Goal: Information Seeking & Learning: Learn about a topic

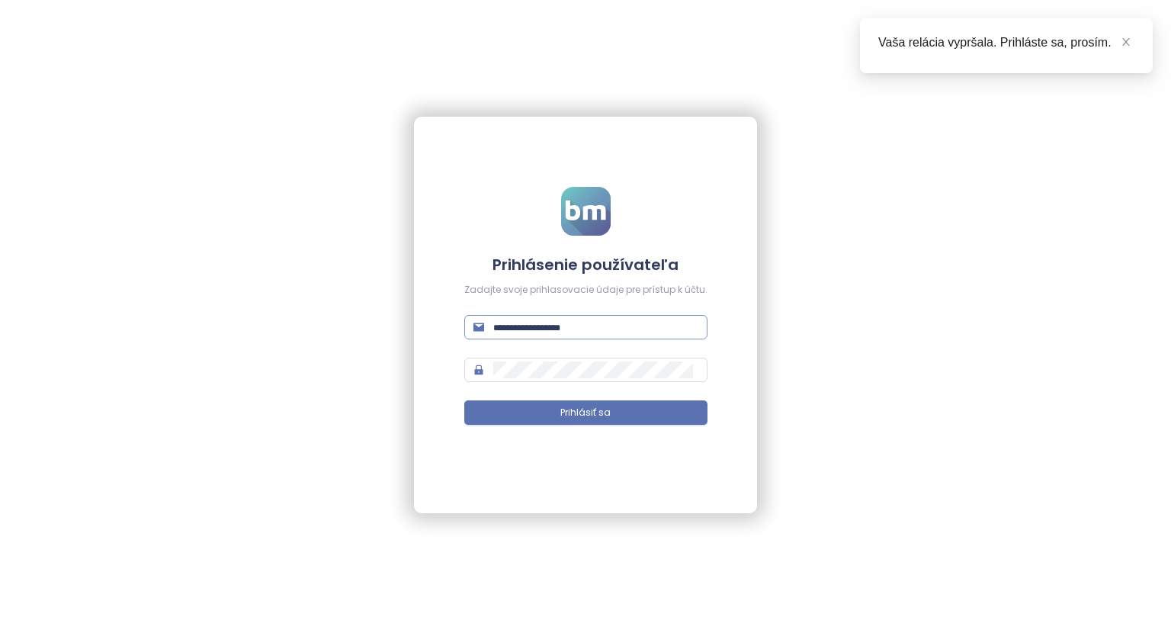
click at [570, 318] on span at bounding box center [585, 327] width 243 height 24
click at [573, 324] on input "text" at bounding box center [595, 327] width 205 height 17
type input "**********"
click at [519, 418] on button "Prihlásiť sa" at bounding box center [585, 412] width 243 height 24
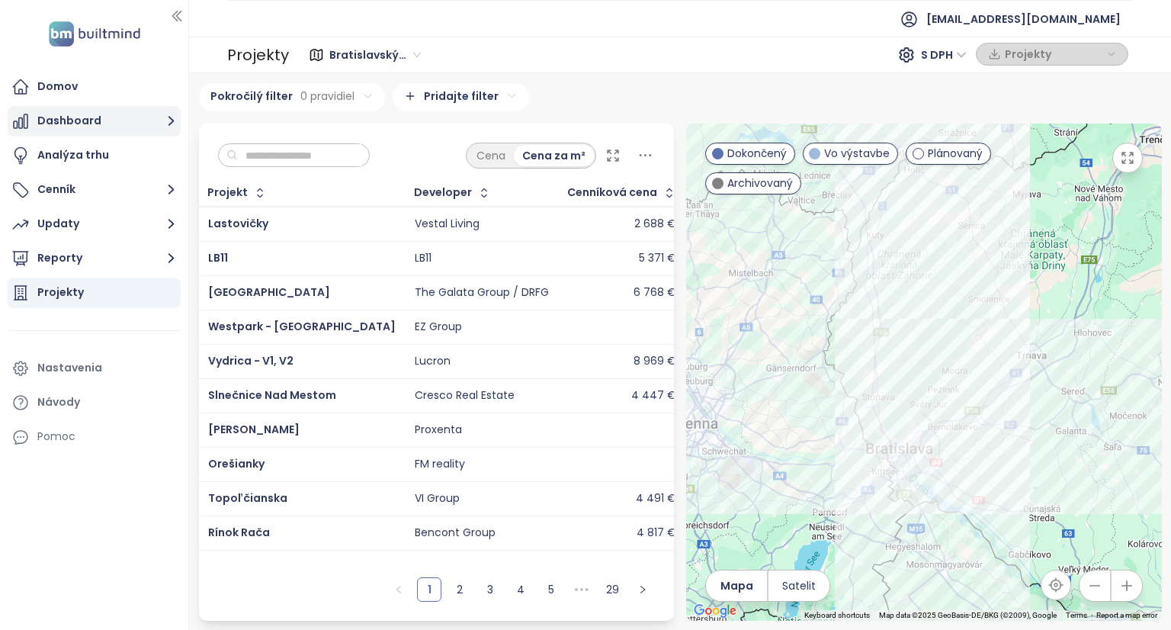
click at [74, 130] on button "Dashboard" at bounding box center [94, 121] width 173 height 31
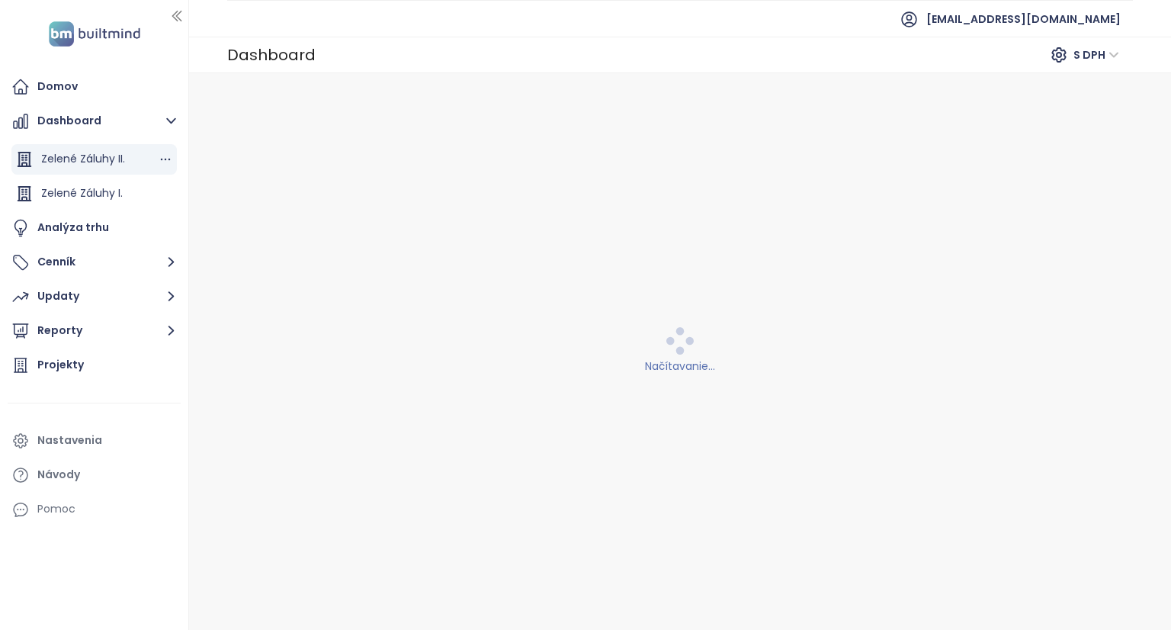
click at [81, 161] on span "Zelené Záluhy II." at bounding box center [83, 158] width 84 height 15
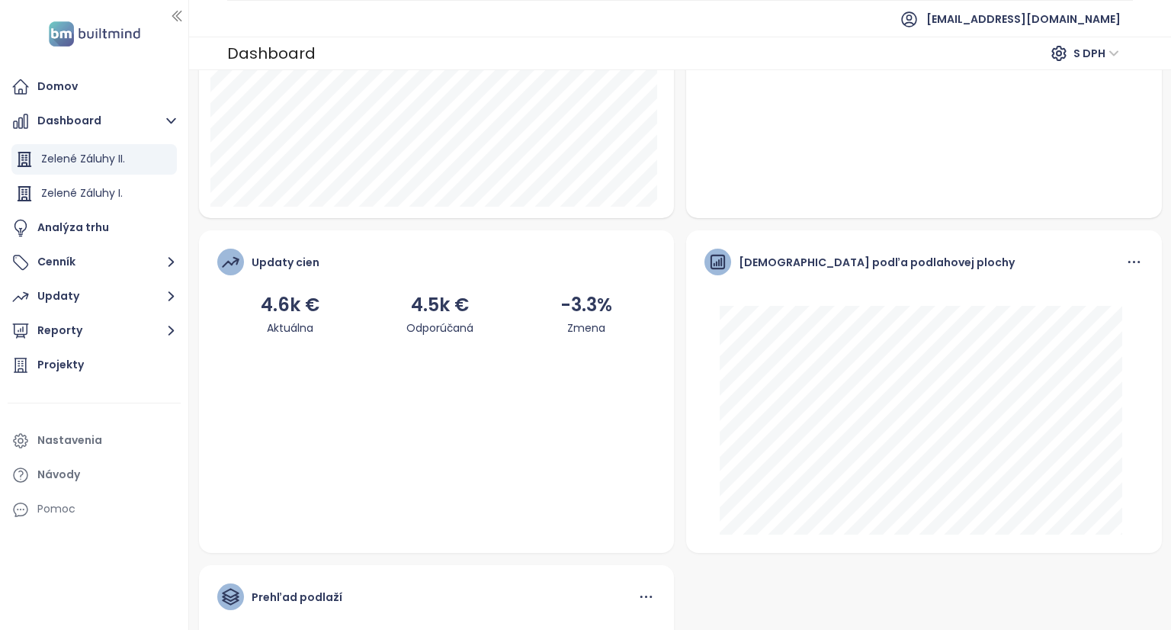
scroll to position [70, 0]
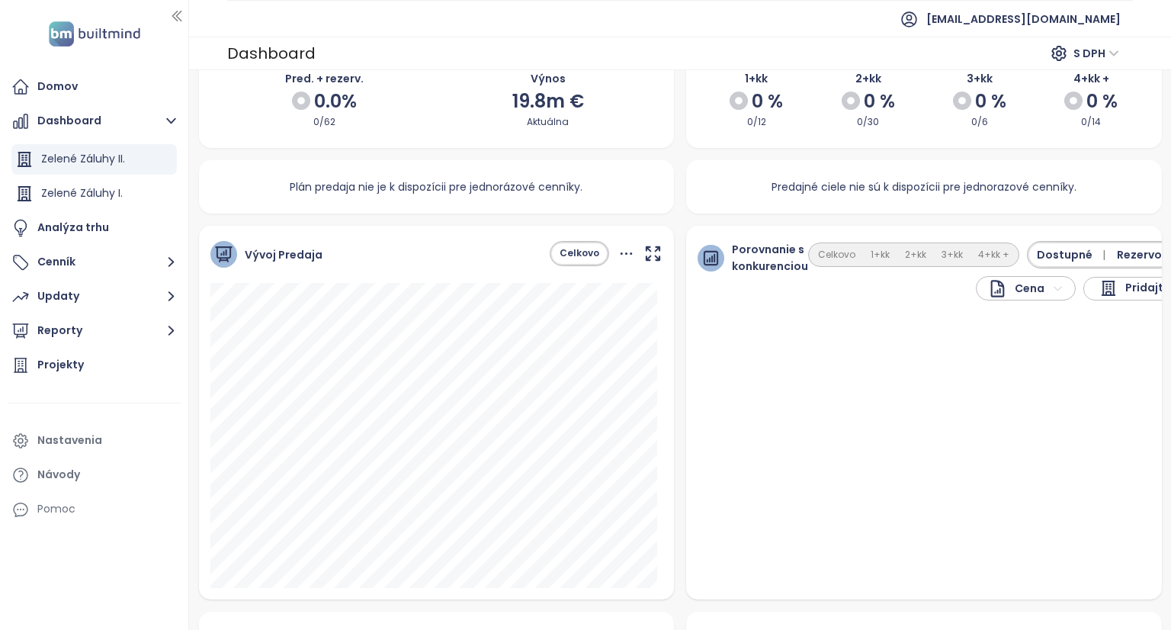
click at [1041, 291] on html "Domov Dashboard Zelené Záluhy II. Zelené Záluhy I. Analýza trhu Cenník Updaty R…" at bounding box center [585, 315] width 1171 height 630
click at [863, 255] on button "1+kk" at bounding box center [880, 255] width 34 height 21
click at [832, 256] on button "Celkovo" at bounding box center [837, 255] width 53 height 21
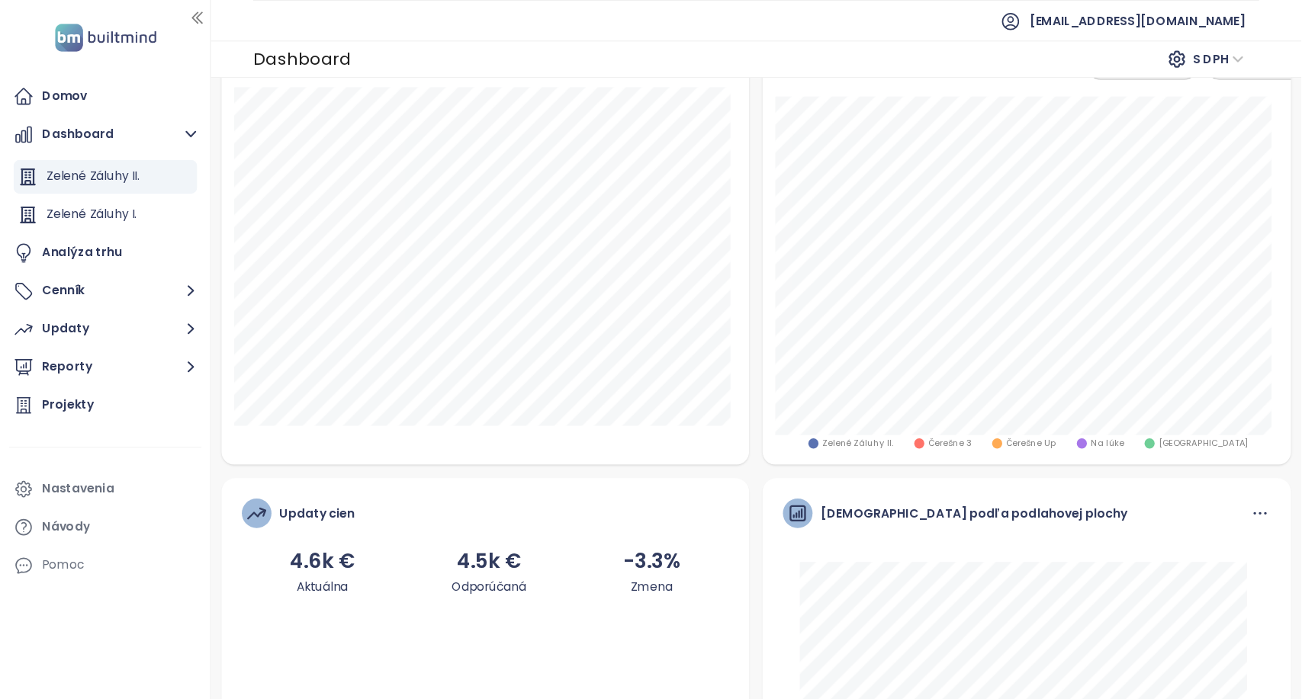
scroll to position [146, 0]
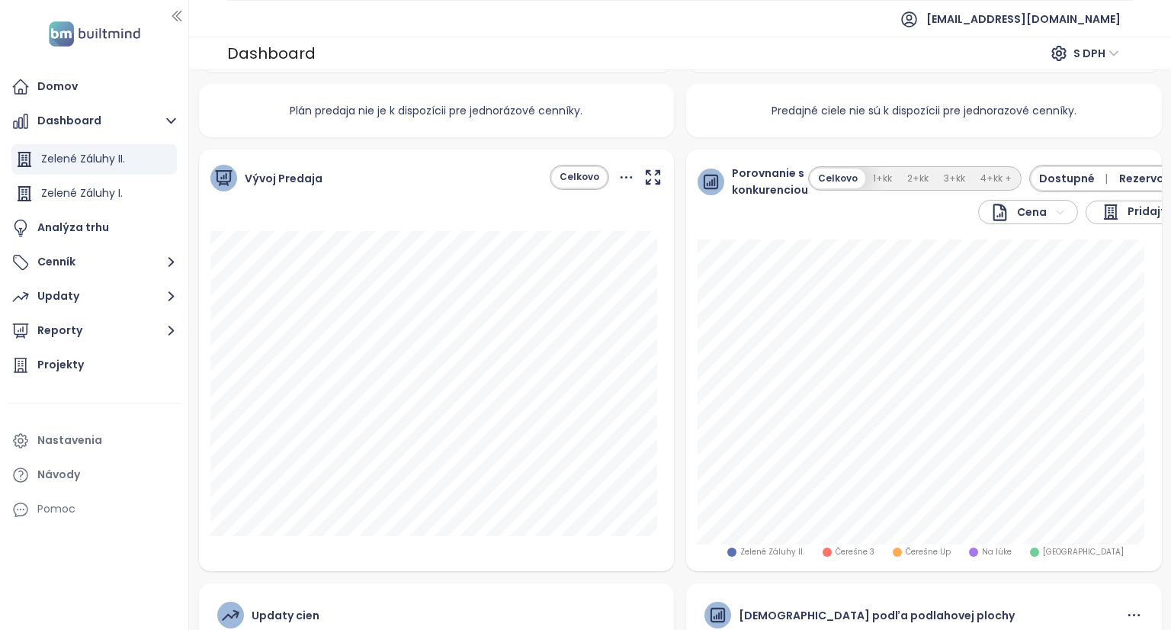
click at [705, 185] on icon at bounding box center [711, 181] width 19 height 19
click at [740, 172] on span "Porovnanie s konkurenciou" at bounding box center [770, 182] width 76 height 34
click at [644, 176] on icon "button" at bounding box center [653, 177] width 19 height 19
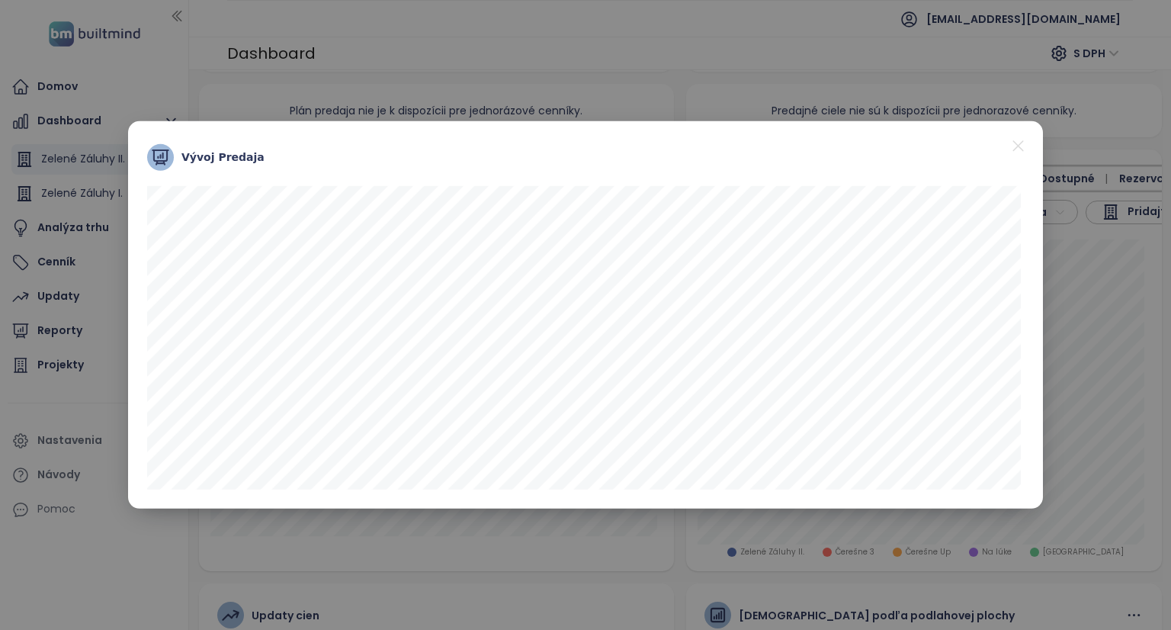
click at [1021, 146] on icon "close" at bounding box center [1018, 145] width 19 height 19
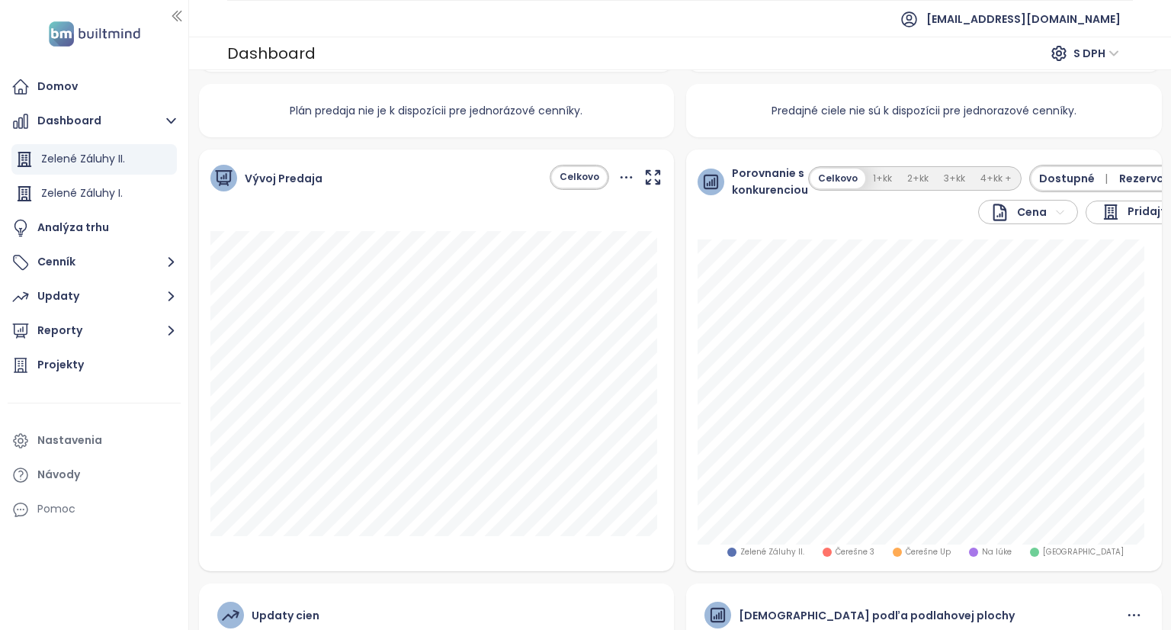
click at [1129, 178] on span "Rezervované" at bounding box center [1155, 178] width 72 height 17
click at [1137, 209] on span "Pridajte konkurentov" at bounding box center [1174, 212] width 118 height 18
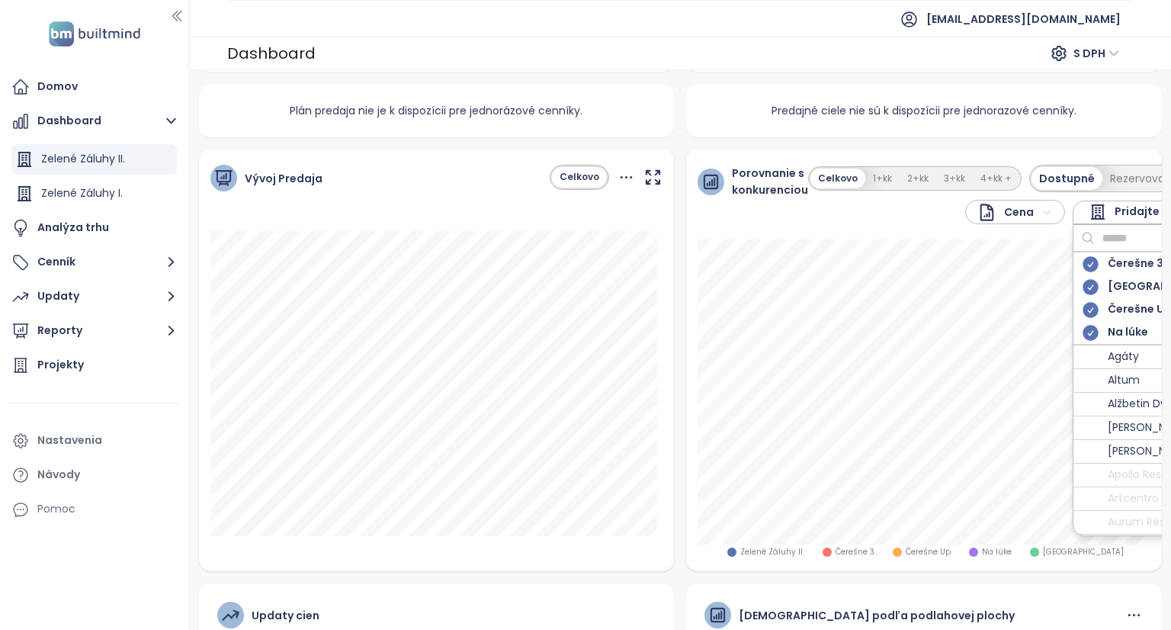
click at [1137, 209] on span "Pridajte konkurentov" at bounding box center [1174, 212] width 118 height 18
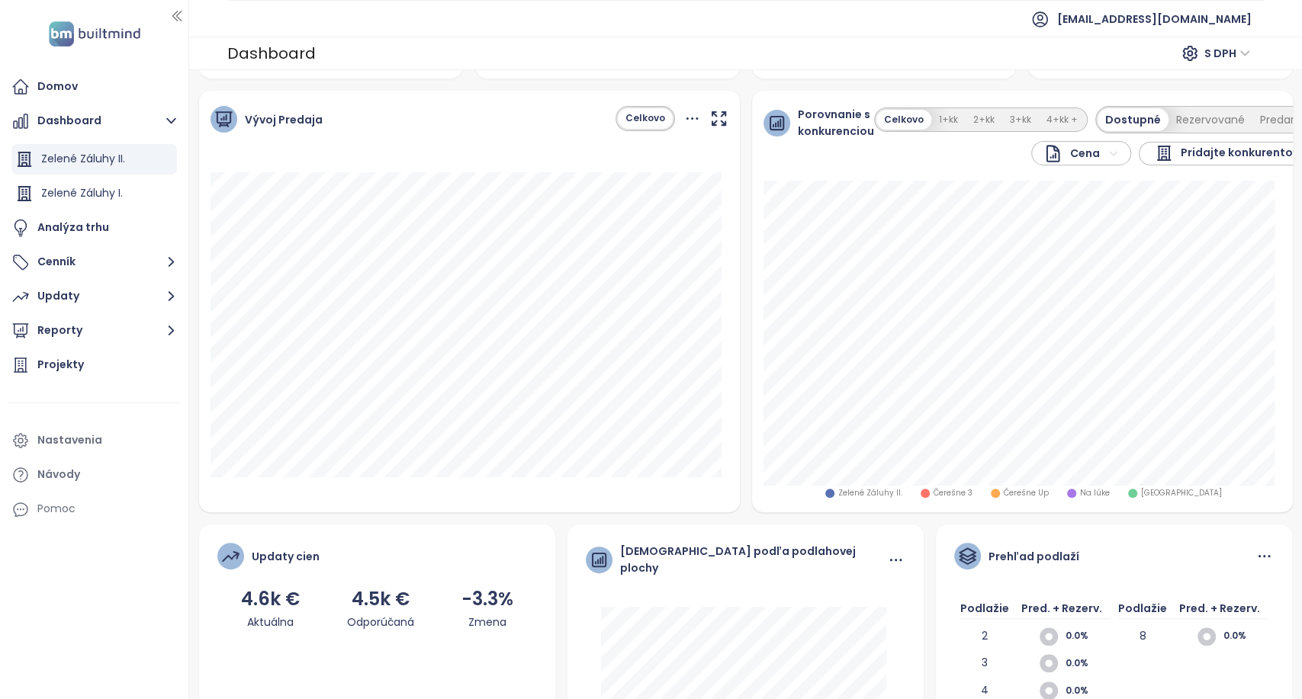
scroll to position [147, 0]
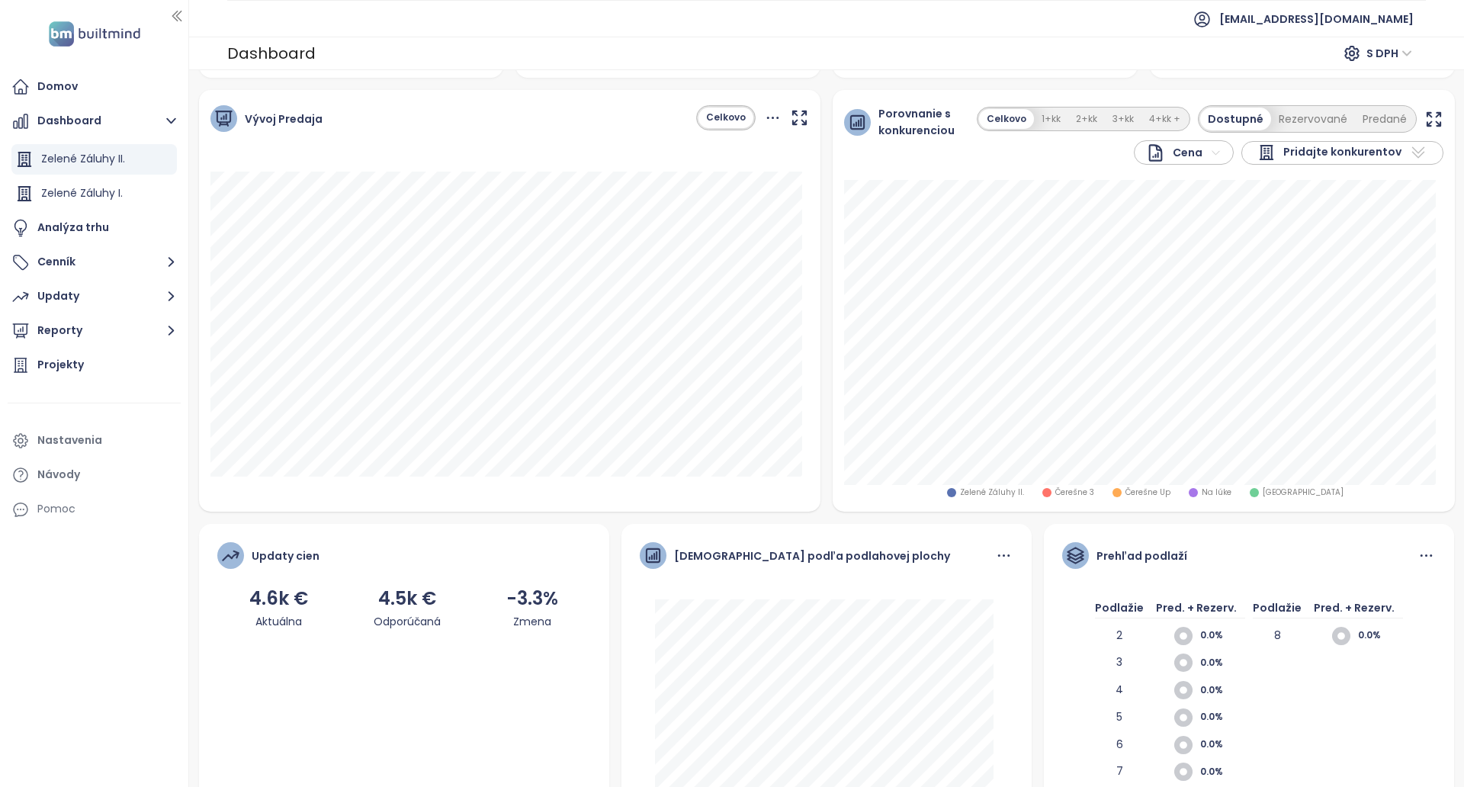
click at [1171, 115] on icon "button" at bounding box center [1433, 118] width 13 height 13
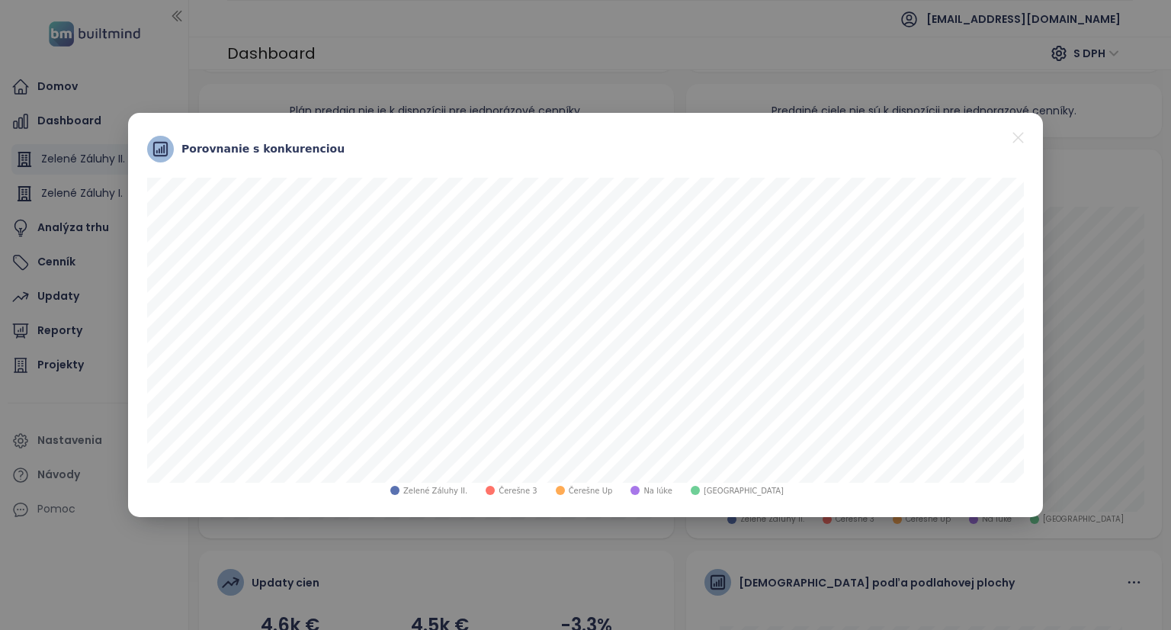
scroll to position [146, 0]
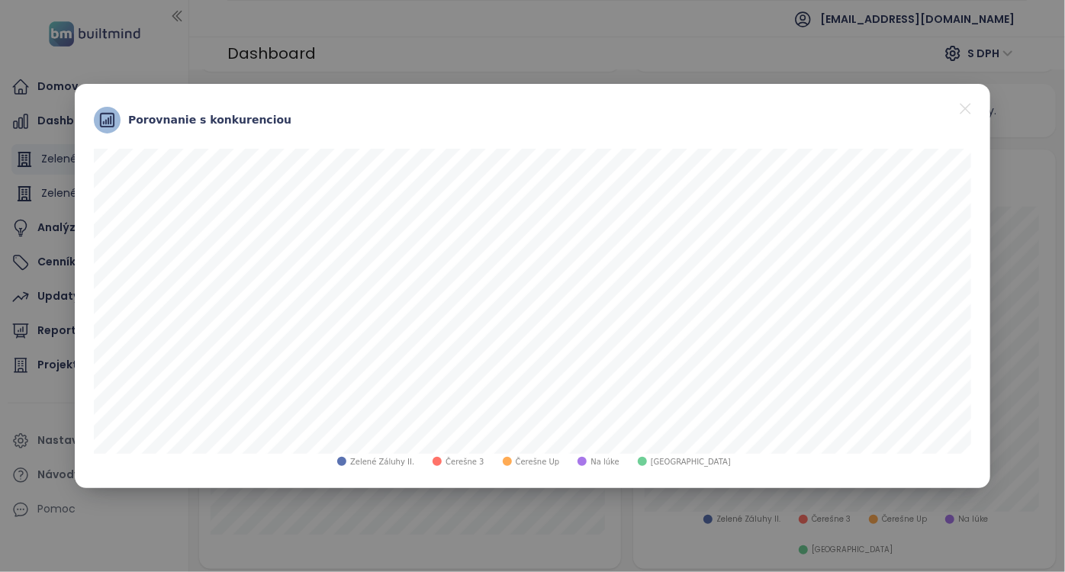
click at [972, 108] on icon "close" at bounding box center [964, 108] width 19 height 19
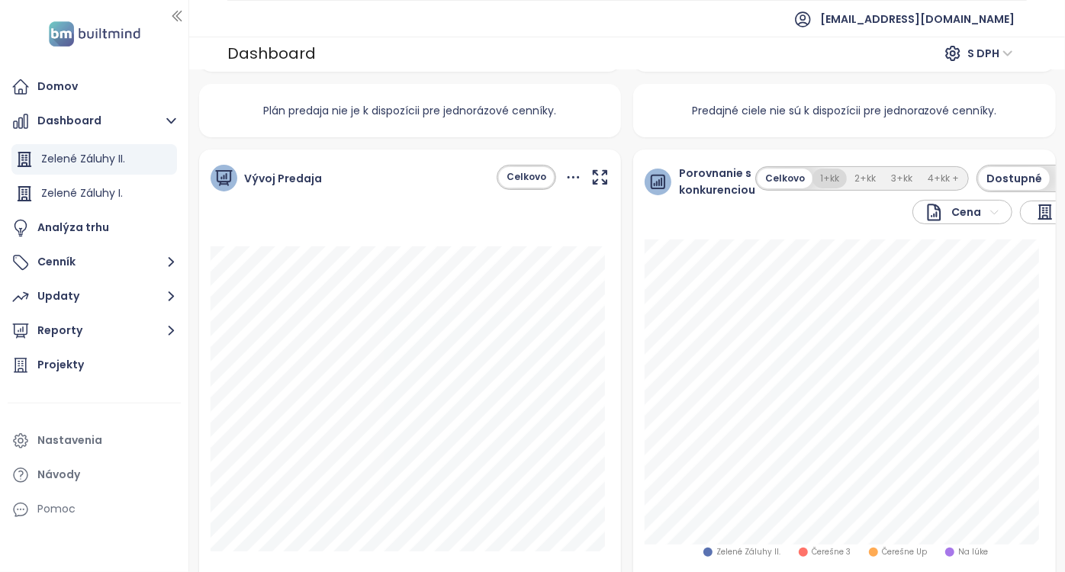
click at [822, 176] on button "1+kk" at bounding box center [829, 179] width 34 height 21
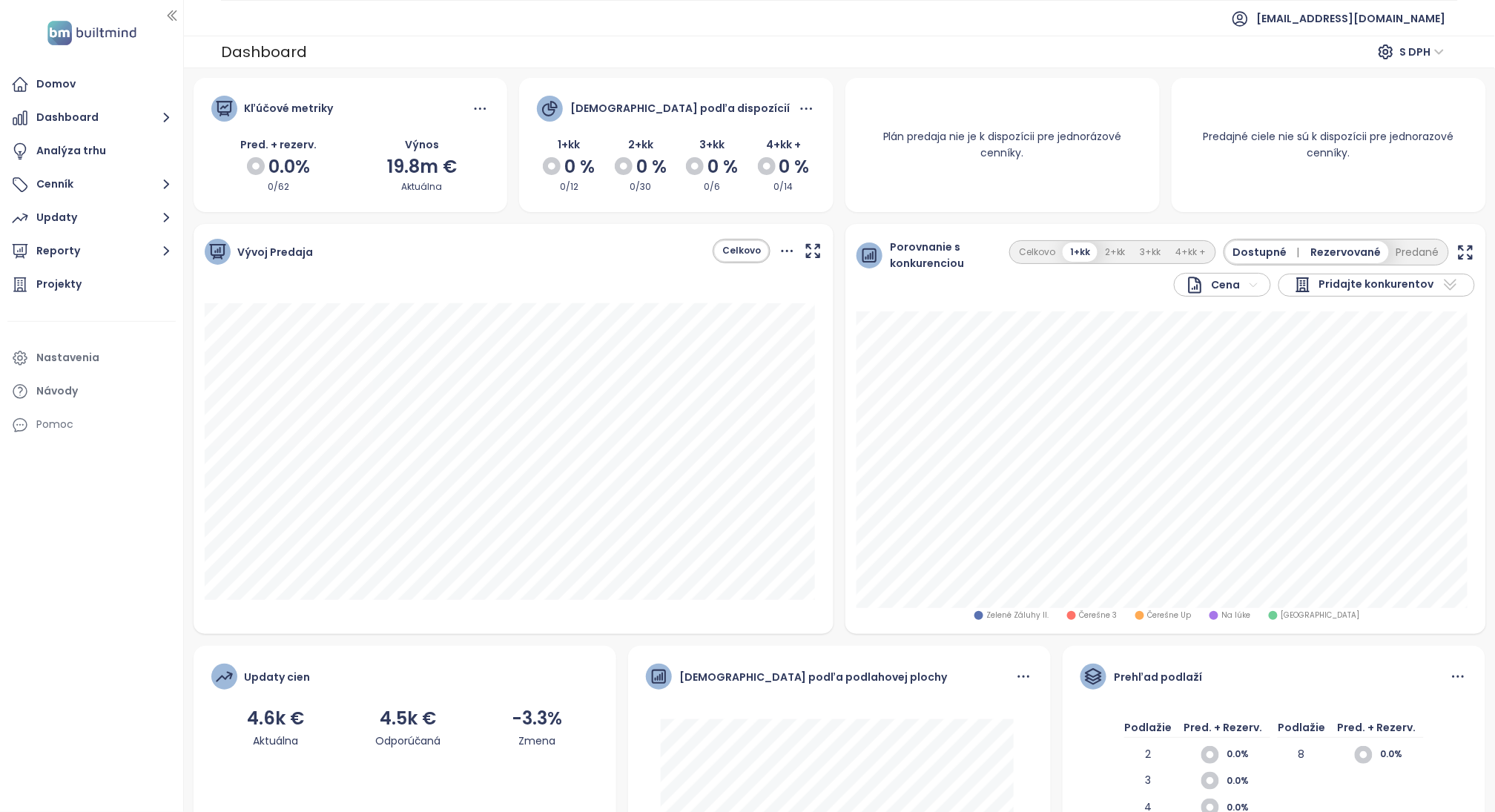
click at [864, 251] on icon "button" at bounding box center [1466, 252] width 18 height 18
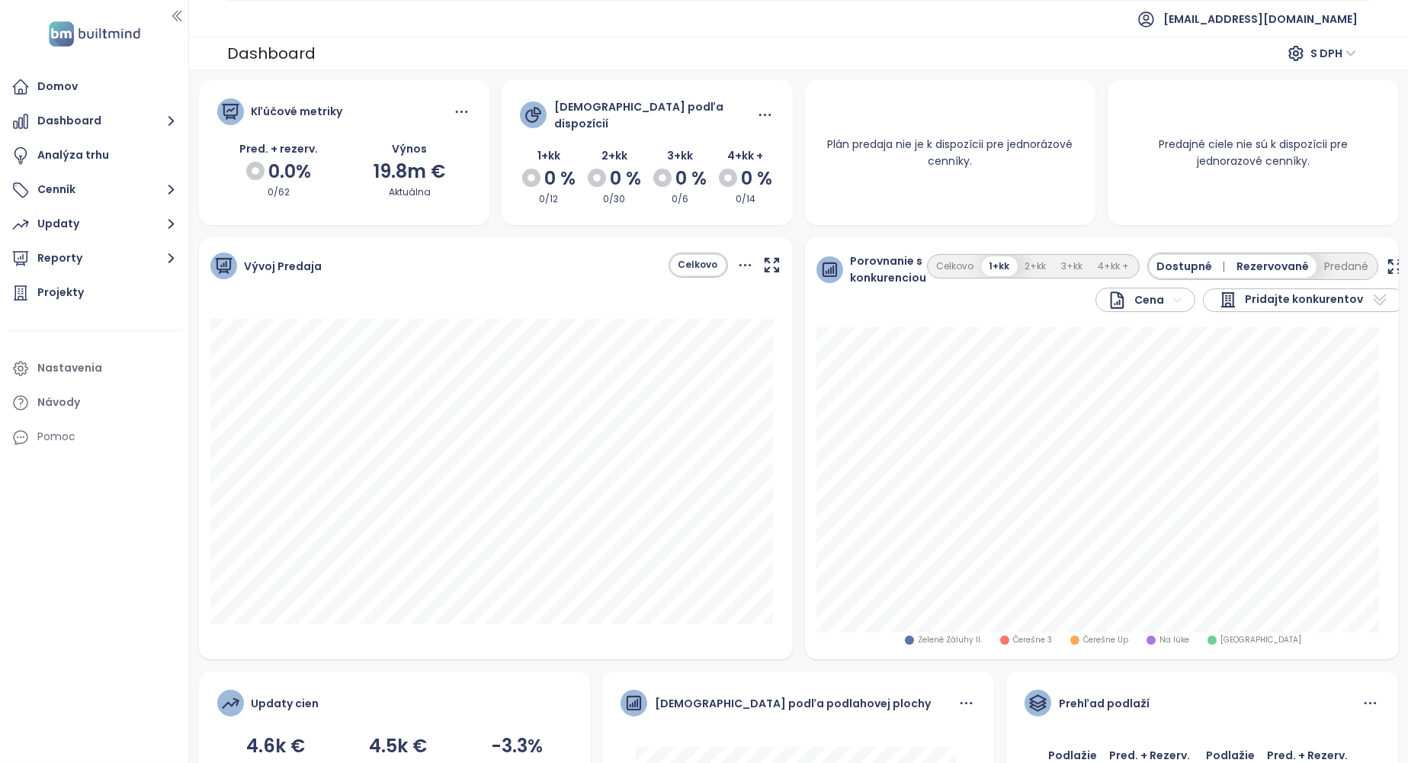
click at [876, 260] on icon "button" at bounding box center [1395, 266] width 19 height 19
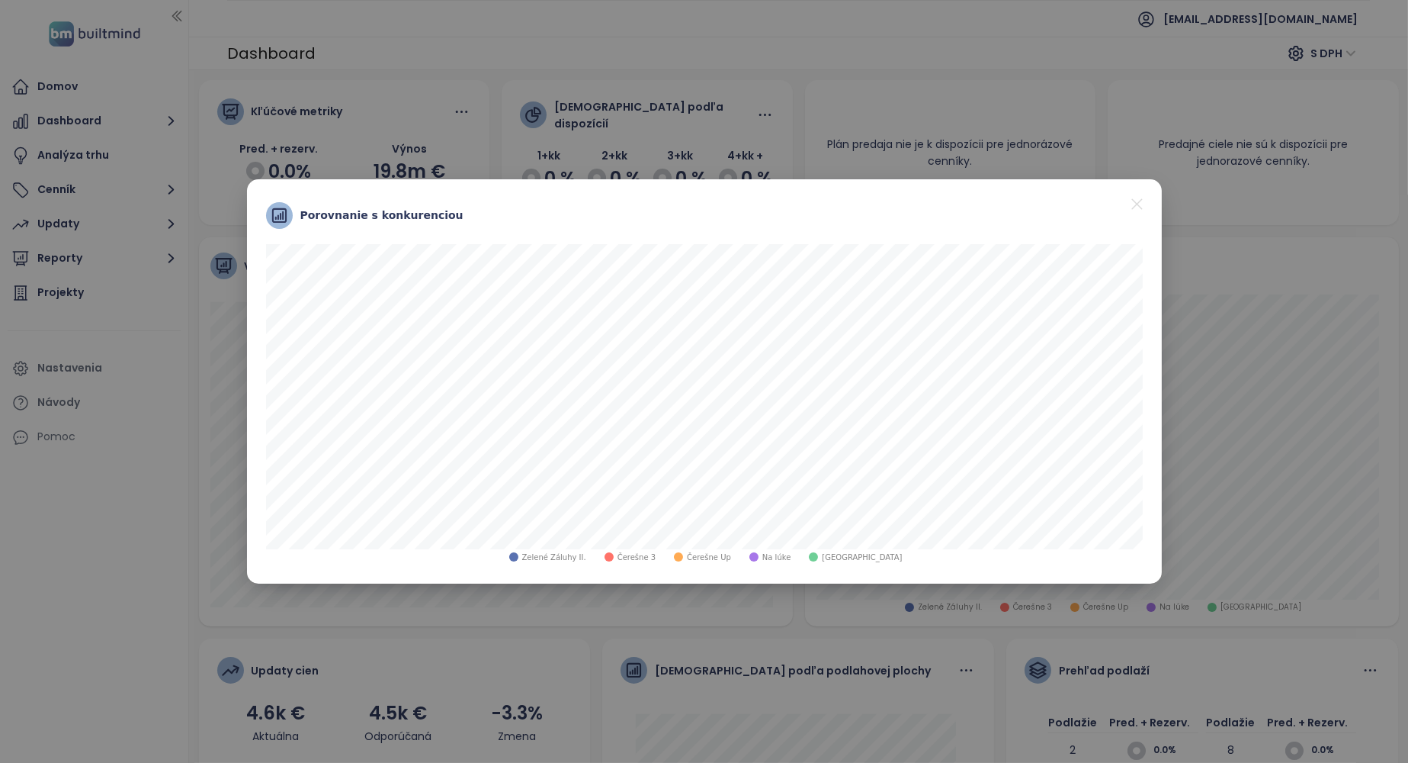
click at [876, 208] on icon "close" at bounding box center [1137, 203] width 19 height 19
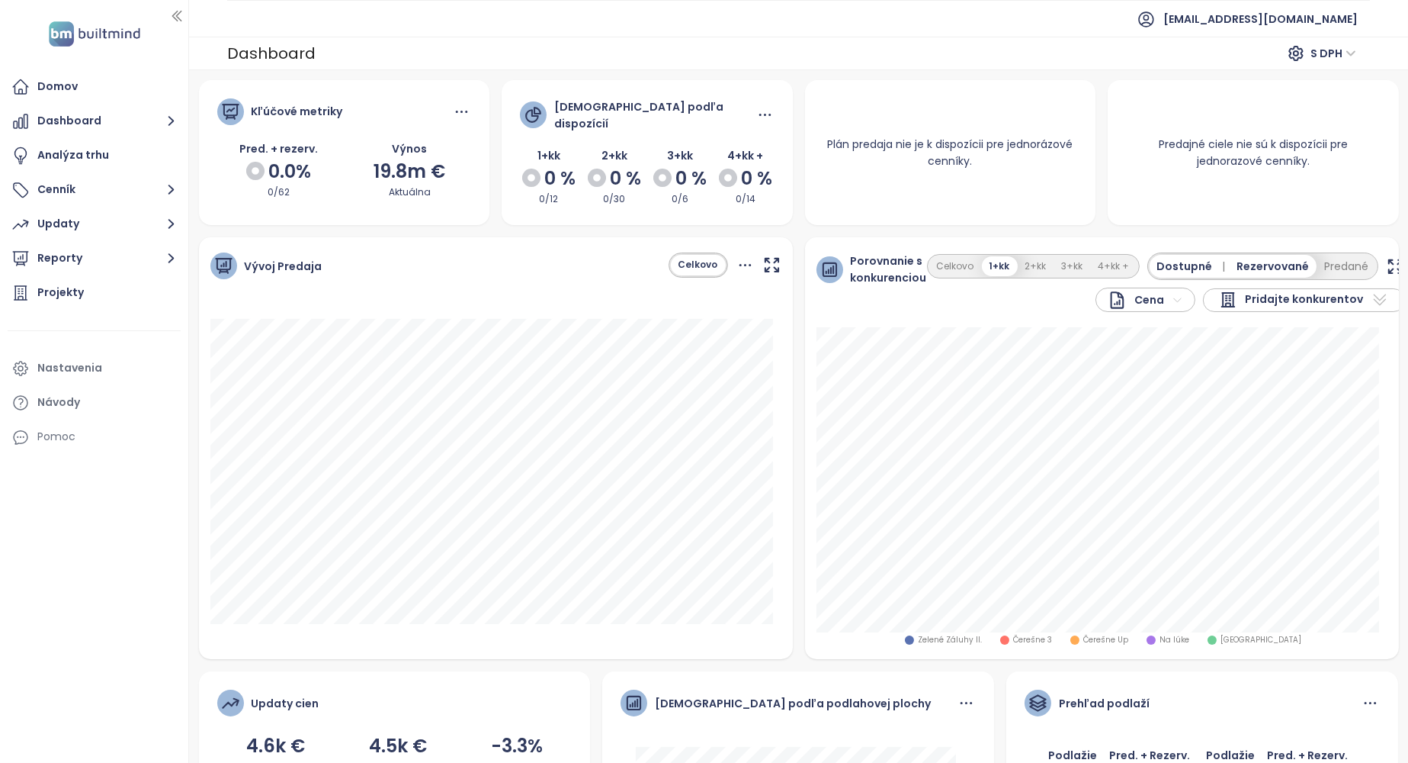
click at [876, 258] on icon "button" at bounding box center [1395, 266] width 19 height 19
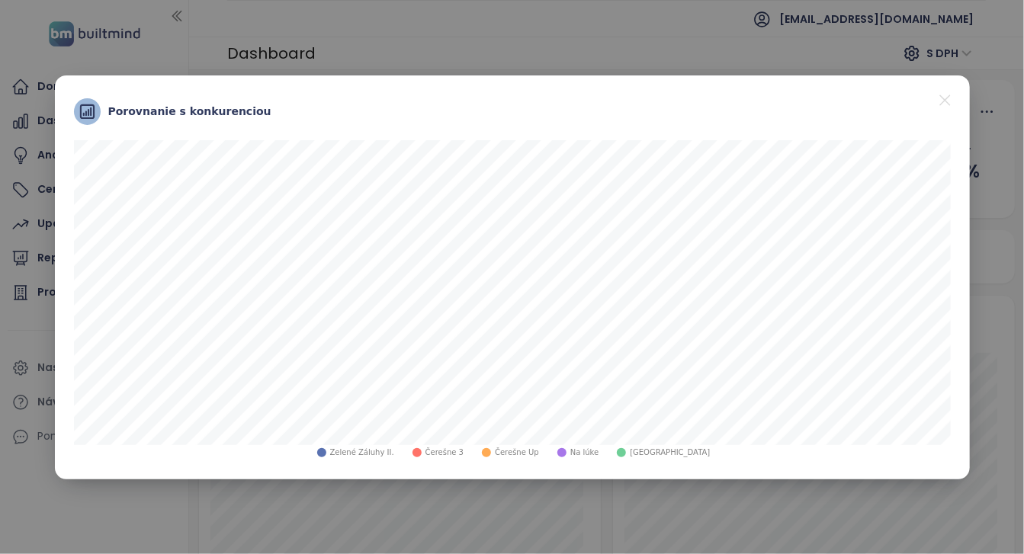
click at [876, 99] on icon "close" at bounding box center [945, 100] width 19 height 19
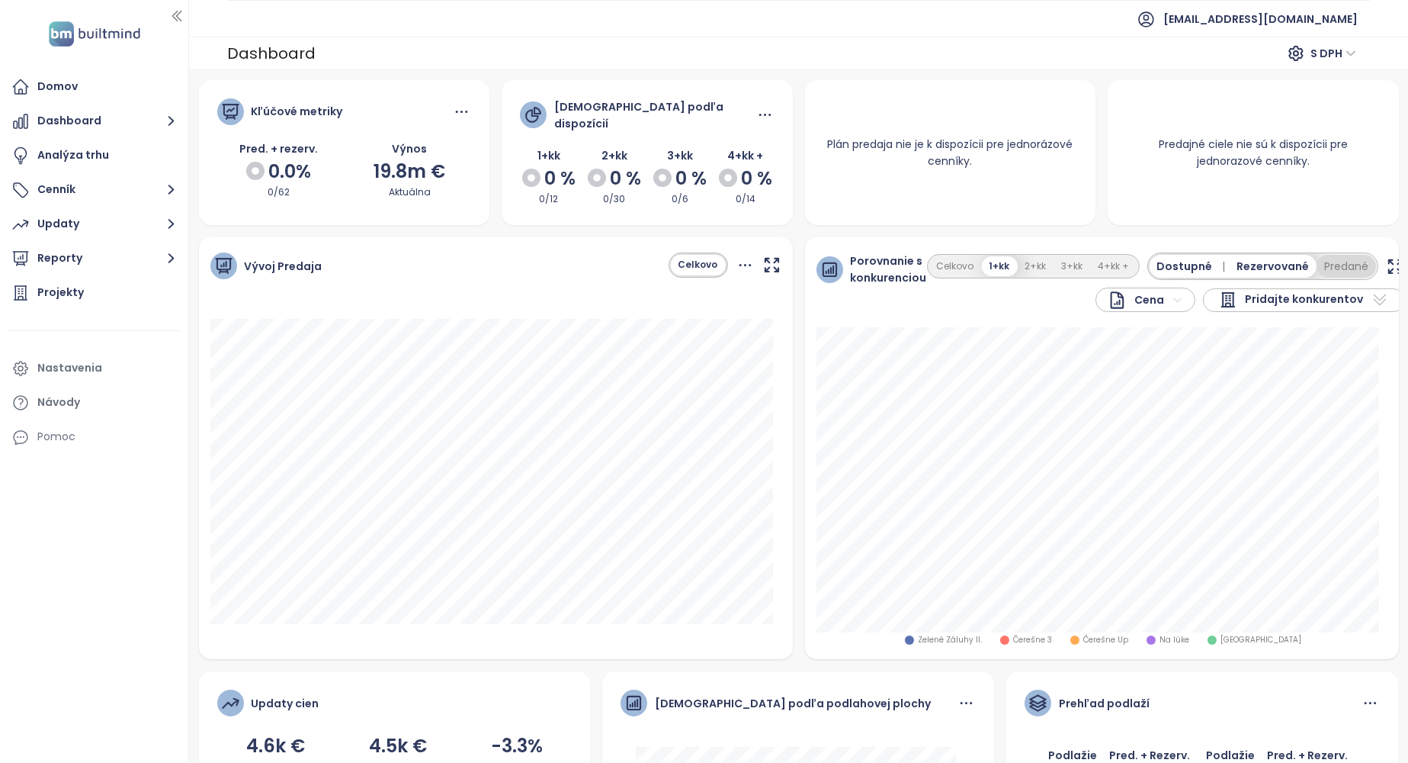
click at [876, 255] on button "Predané" at bounding box center [1346, 266] width 59 height 23
click at [876, 261] on icon "button" at bounding box center [1408, 266] width 19 height 19
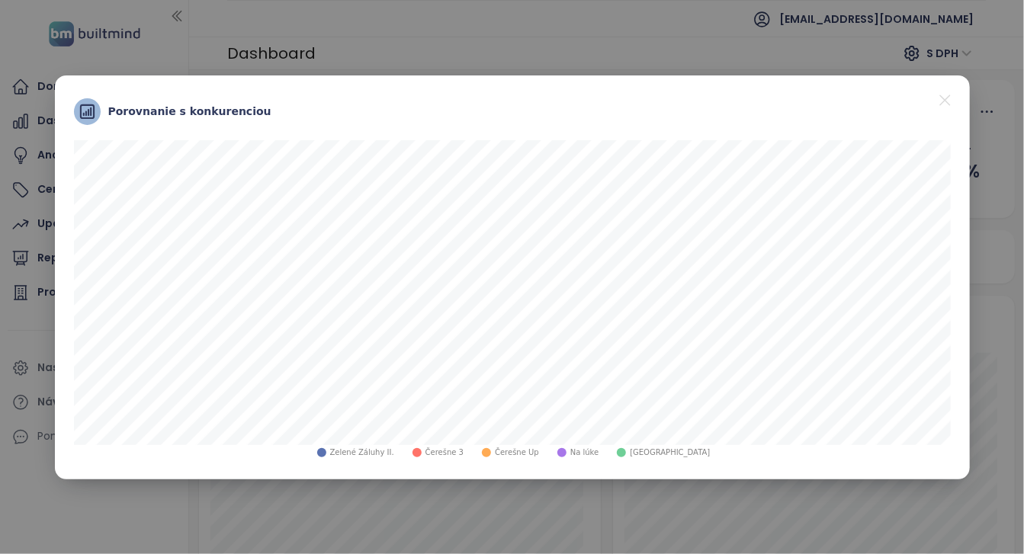
click at [876, 101] on icon "close" at bounding box center [945, 100] width 19 height 19
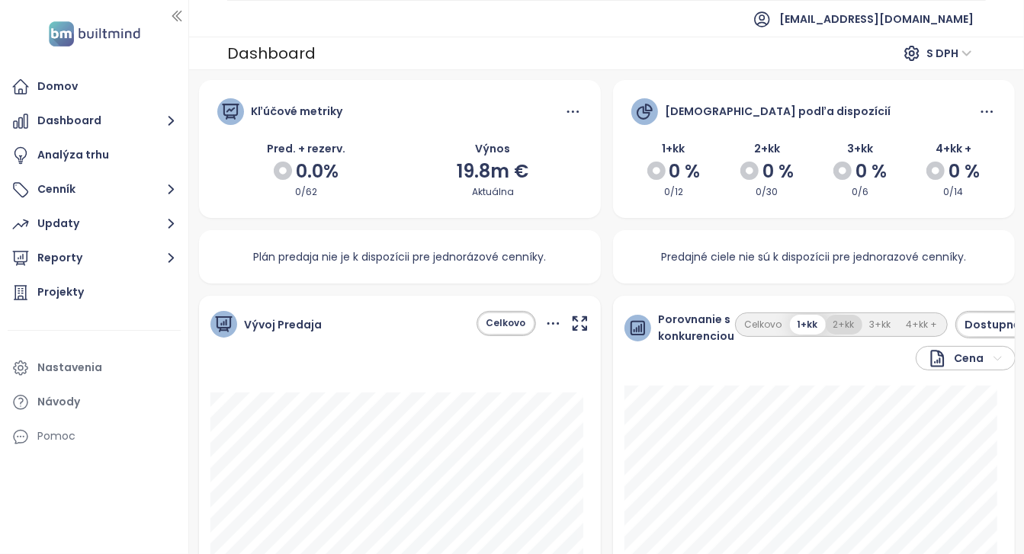
click at [842, 325] on button "2+kk" at bounding box center [844, 325] width 37 height 21
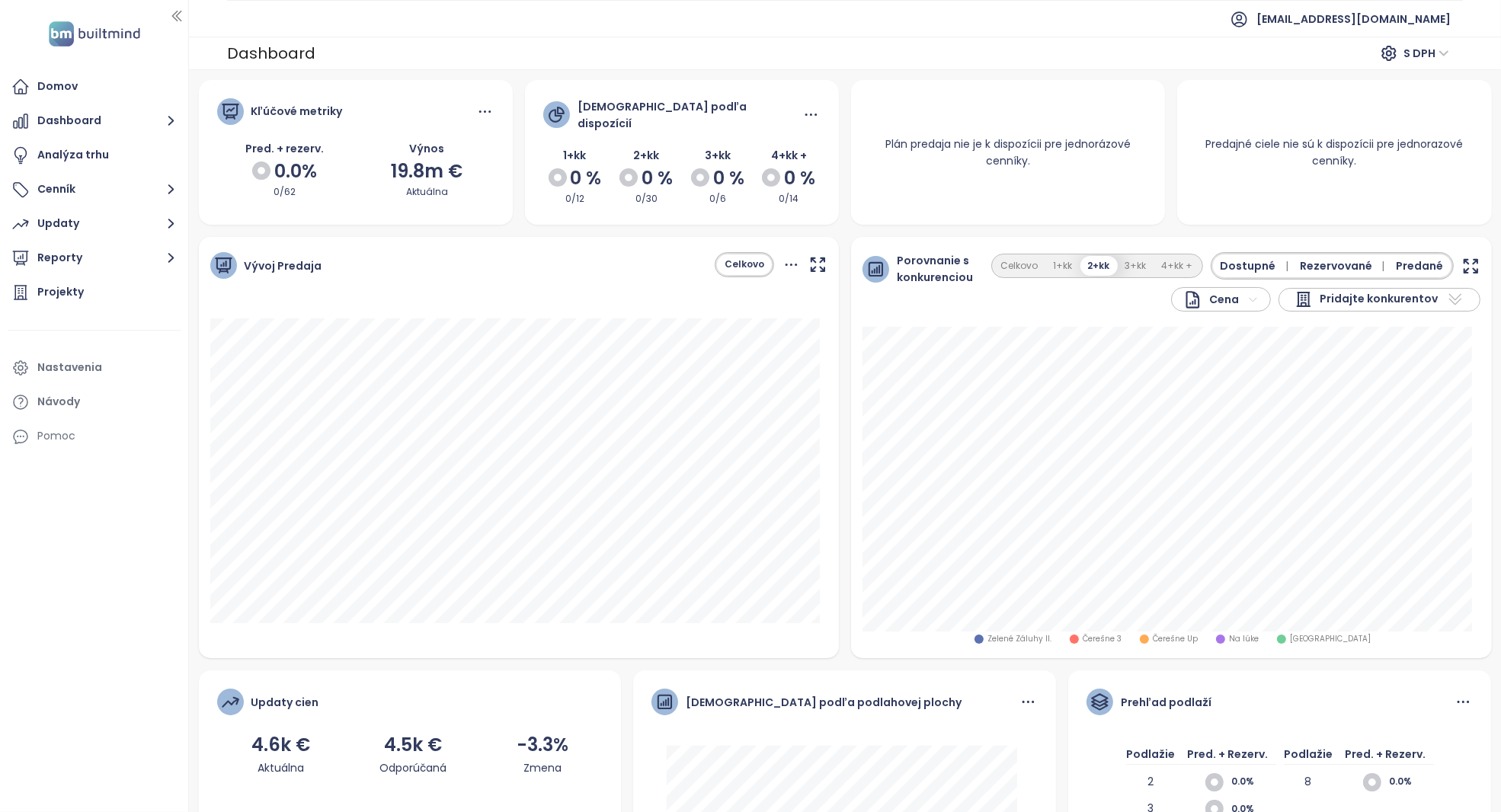
click at [875, 257] on icon "button" at bounding box center [1471, 266] width 19 height 19
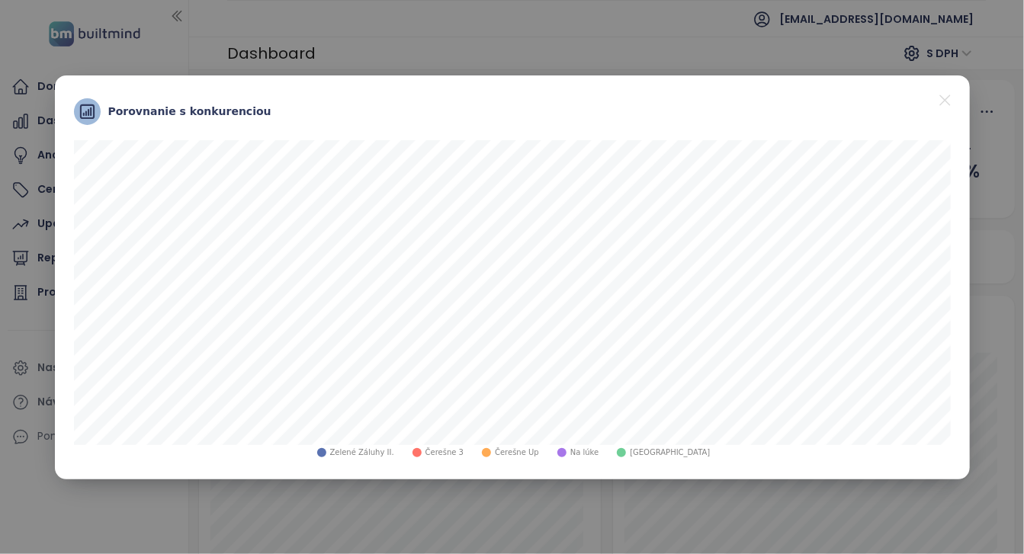
click at [876, 99] on icon "close" at bounding box center [944, 100] width 11 height 11
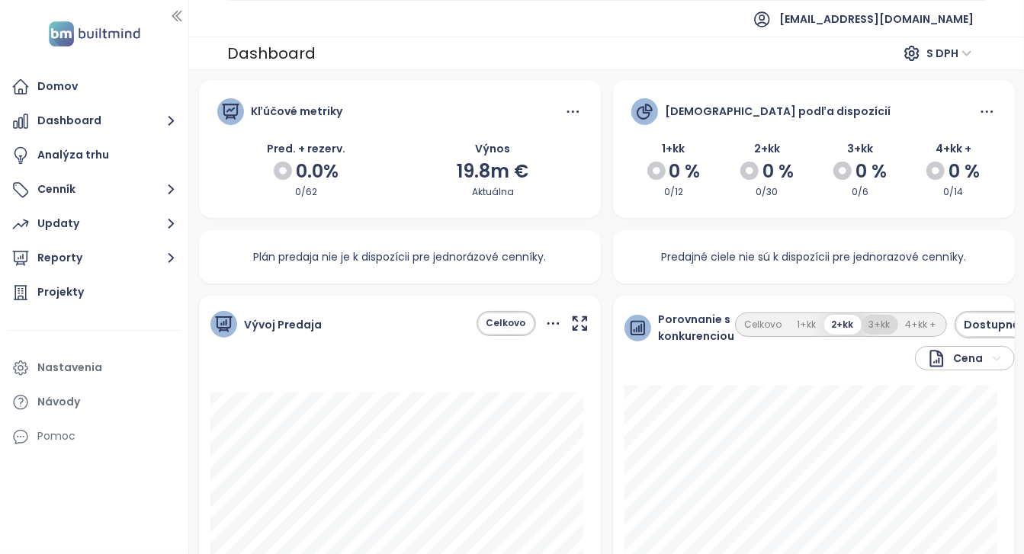
click at [871, 324] on button "3+kk" at bounding box center [880, 325] width 37 height 21
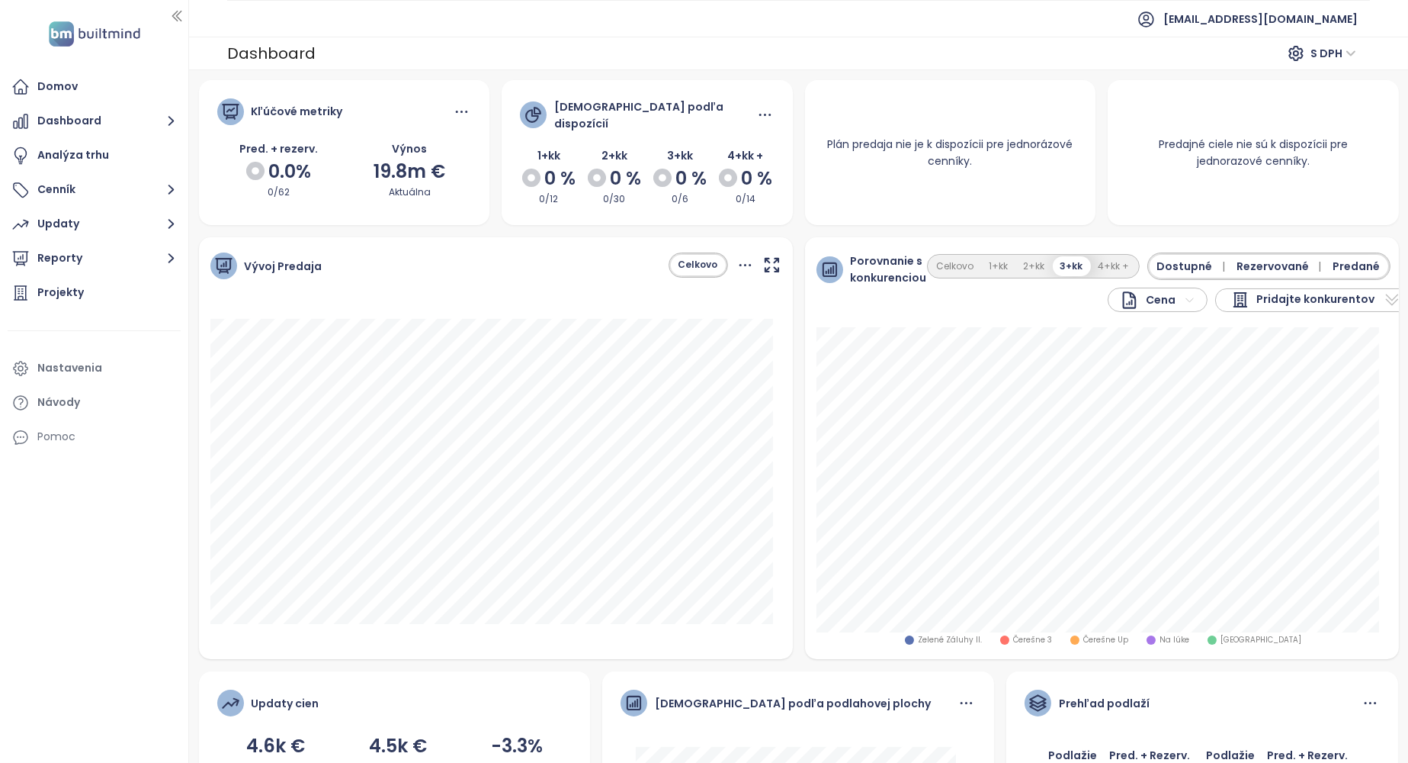
click at [876, 259] on icon "button" at bounding box center [1408, 266] width 19 height 19
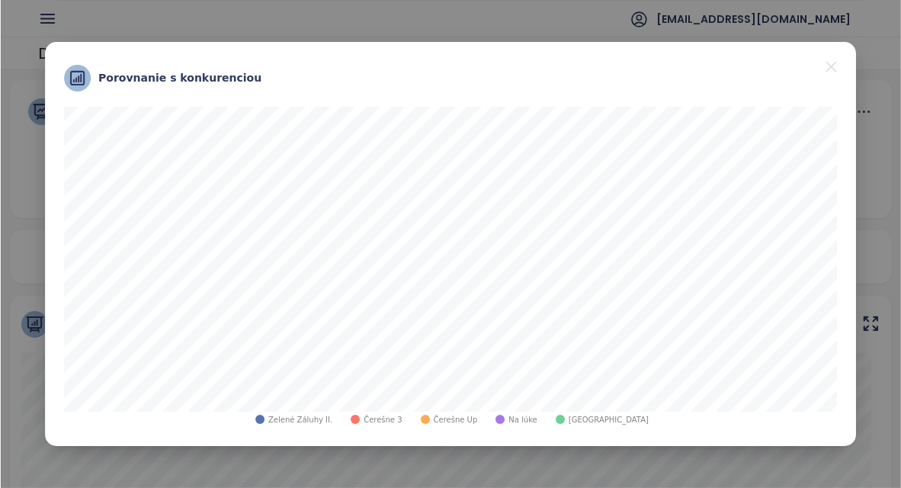
click at [831, 66] on icon "close" at bounding box center [831, 66] width 11 height 11
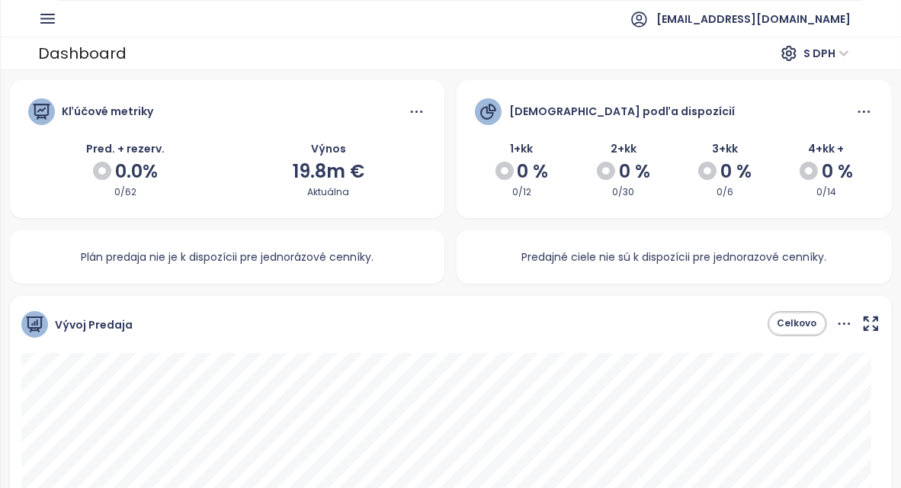
click at [865, 326] on icon "button" at bounding box center [871, 323] width 19 height 19
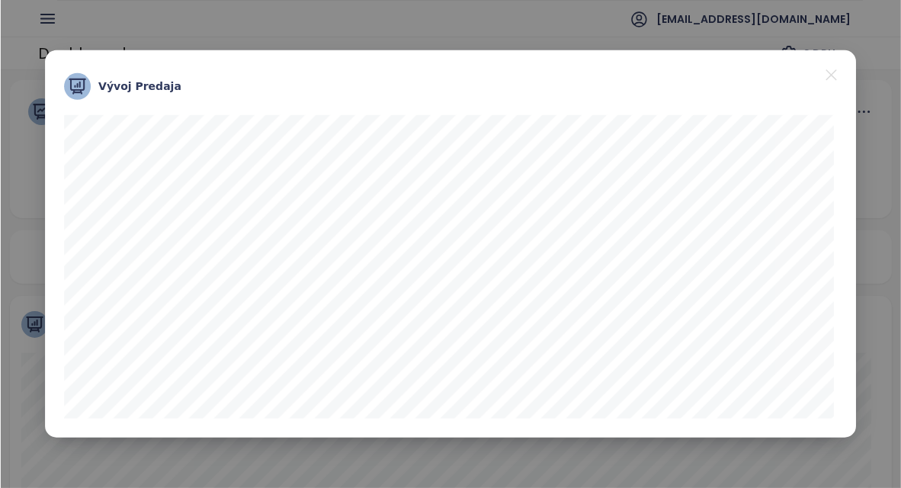
click at [832, 75] on icon "close" at bounding box center [831, 74] width 11 height 11
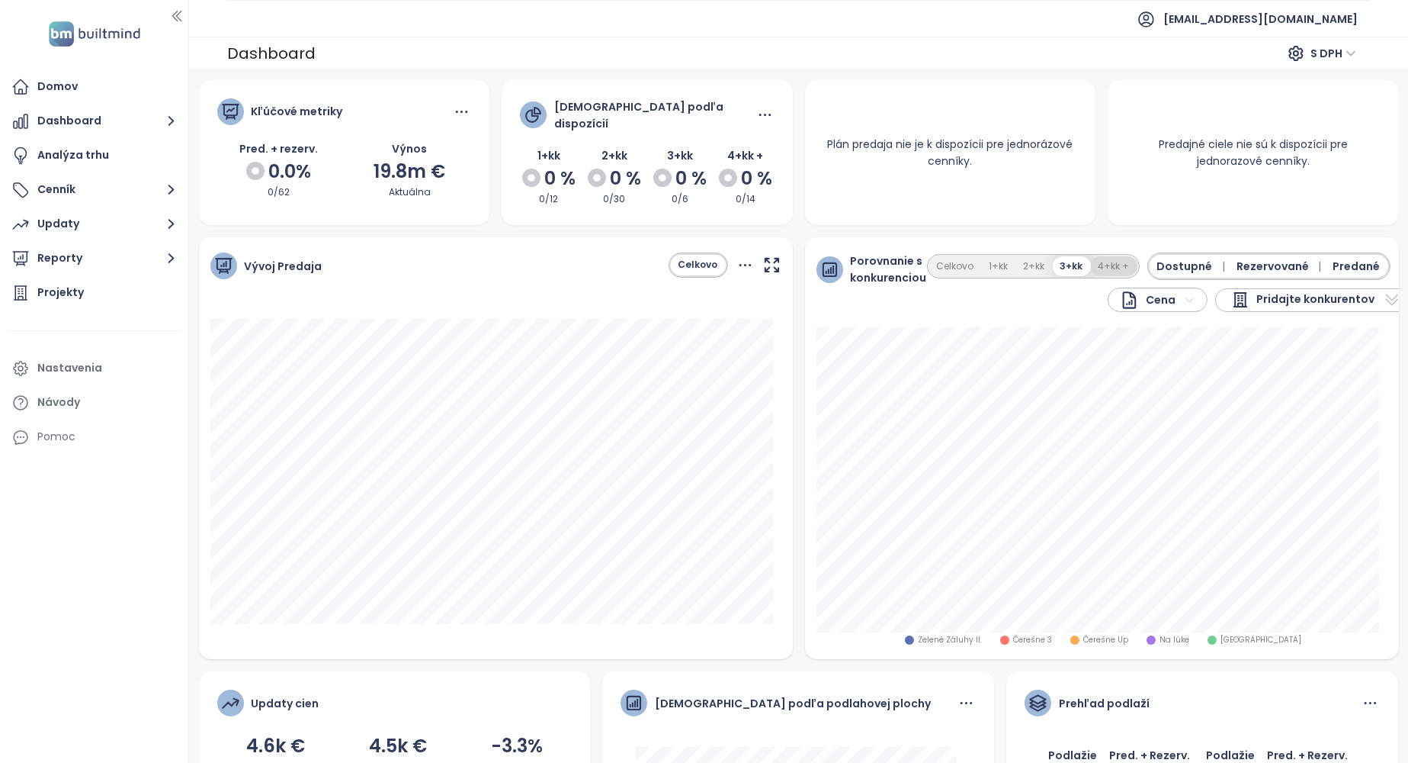
click at [876, 256] on button "4+kk +" at bounding box center [1114, 266] width 47 height 21
click at [876, 262] on icon "button" at bounding box center [1407, 266] width 19 height 19
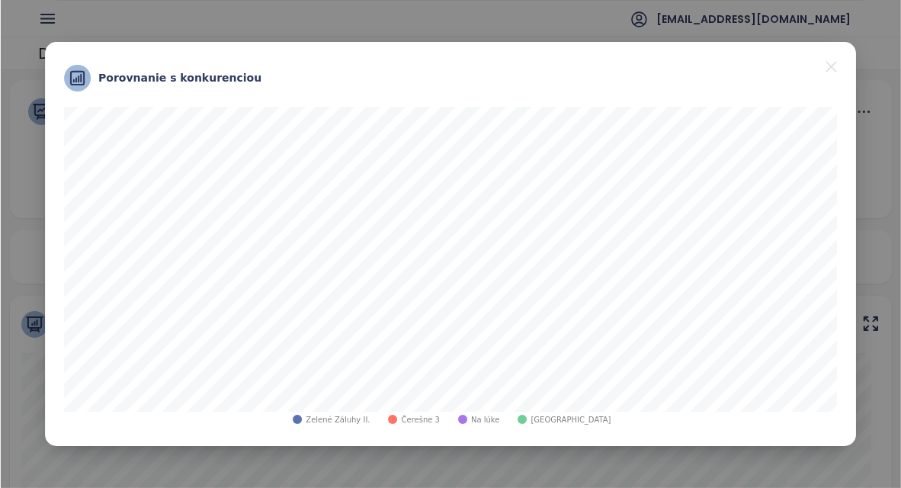
click at [832, 66] on icon "close" at bounding box center [831, 66] width 11 height 11
